Goal: Task Accomplishment & Management: Manage account settings

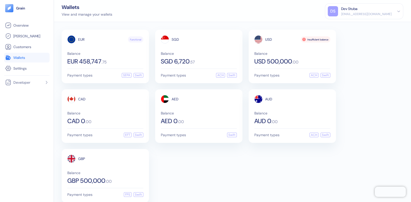
drag, startPoint x: 364, startPoint y: 38, endPoint x: 358, endPoint y: 33, distance: 7.6
click at [364, 38] on div "EUR Functional Balance EUR 458,747 . 75 Payment types SEPA Swift SGD Balance SG…" at bounding box center [232, 116] width 341 height 173
click at [381, 12] on div "[EMAIL_ADDRESS][DOMAIN_NAME]" at bounding box center [366, 14] width 51 height 5
click at [348, 25] on div "Sign Out" at bounding box center [341, 25] width 14 height 5
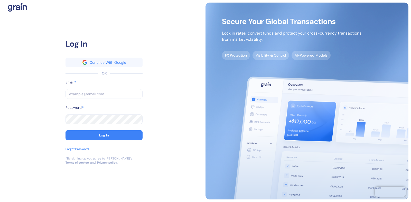
click at [80, 93] on input "text" at bounding box center [103, 94] width 77 height 10
type input "[EMAIL_ADDRESS][DOMAIN_NAME]"
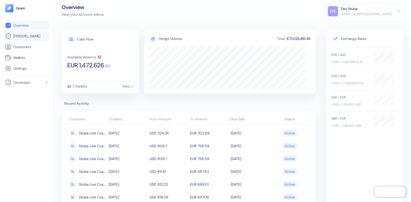
click at [32, 37] on link "[PERSON_NAME]" at bounding box center [26, 36] width 43 height 6
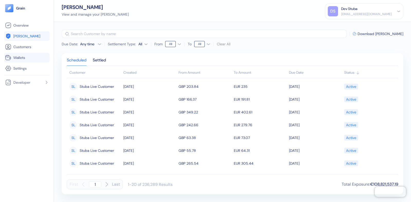
click at [24, 57] on span "Wallets" at bounding box center [19, 57] width 12 height 5
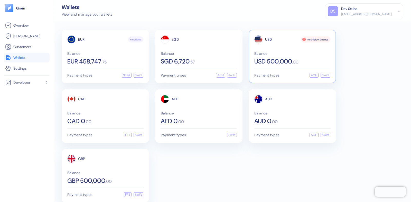
click at [308, 38] on div "Insufficient balance" at bounding box center [316, 39] width 30 height 6
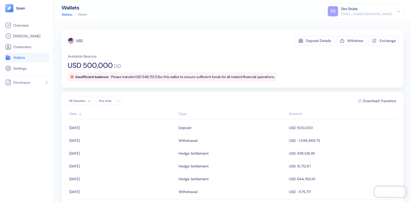
click at [371, 9] on div "Dev Stuba" at bounding box center [366, 8] width 51 height 5
click at [346, 26] on div "Sign Out" at bounding box center [341, 25] width 14 height 5
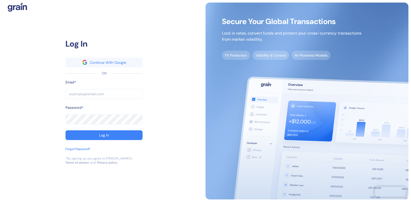
click at [89, 94] on input "text" at bounding box center [103, 94] width 77 height 10
type input "dev+bookaway12go@grainfinance.co"
